Goal: Information Seeking & Learning: Learn about a topic

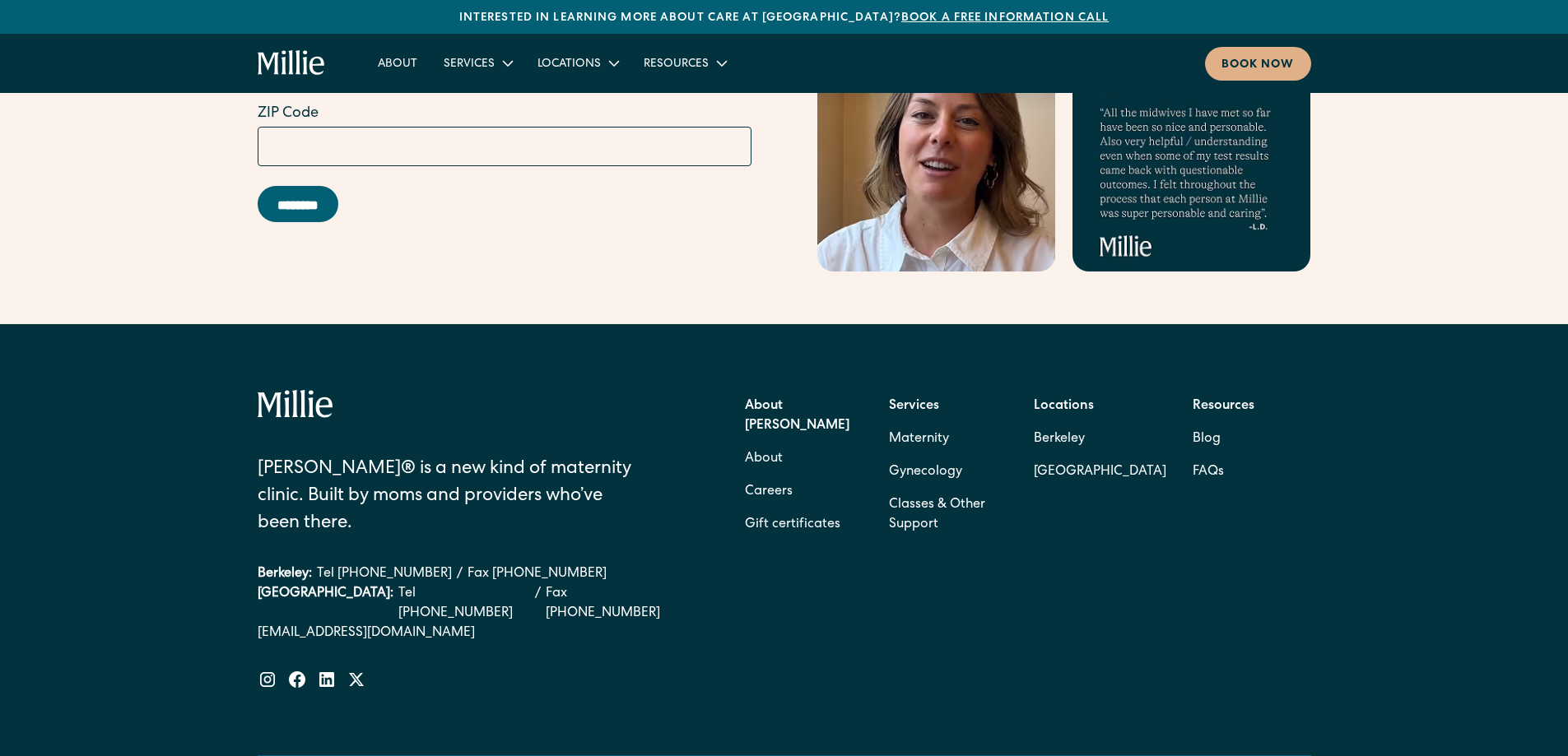
scroll to position [6640, 0]
